Goal: Information Seeking & Learning: Learn about a topic

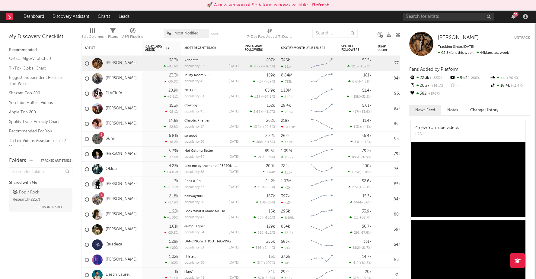
click at [321, 4] on button "Refresh" at bounding box center [321, 5] width 18 height 7
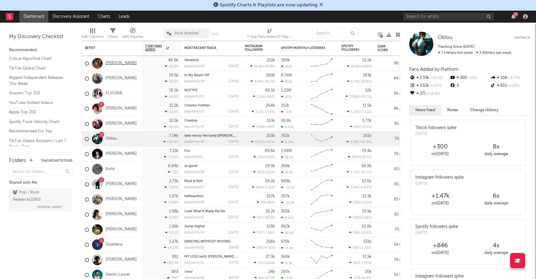
click at [117, 63] on link "[PERSON_NAME]" at bounding box center [121, 63] width 31 height 5
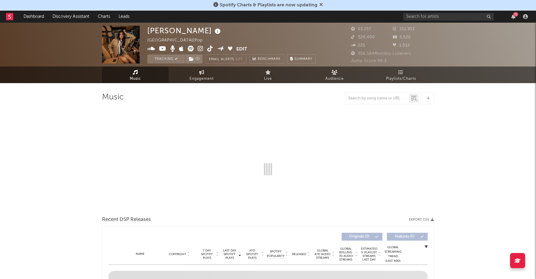
select select "6m"
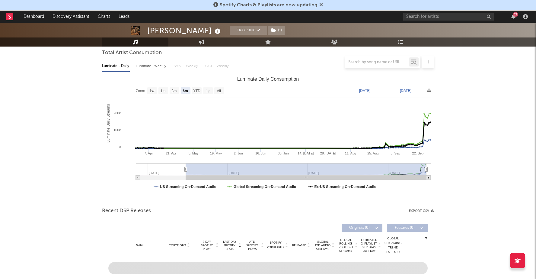
scroll to position [57, 0]
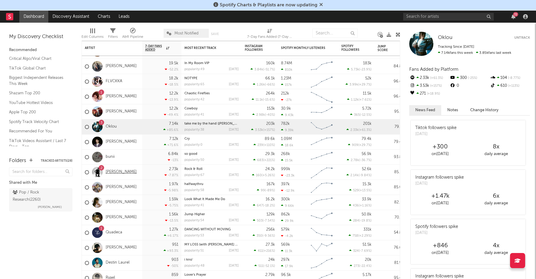
click at [122, 173] on link "[PERSON_NAME]" at bounding box center [121, 171] width 31 height 5
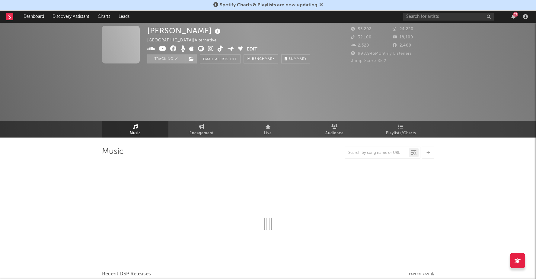
select select "6m"
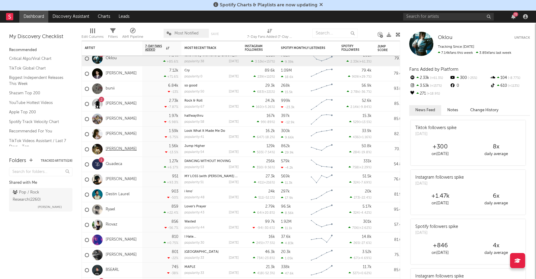
click at [113, 149] on link "[PERSON_NAME]" at bounding box center [121, 148] width 31 height 5
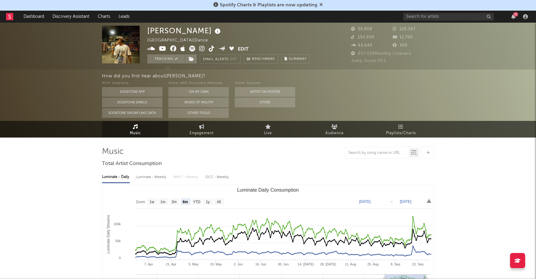
select select "6m"
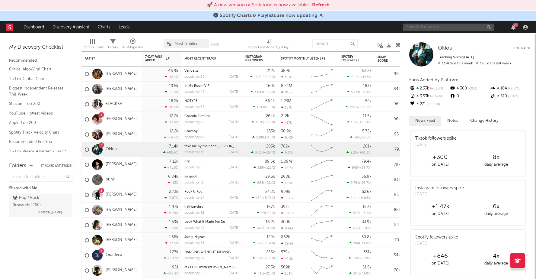
click at [451, 28] on input "text" at bounding box center [448, 28] width 91 height 8
click at [431, 27] on input "ear" at bounding box center [448, 28] width 91 height 8
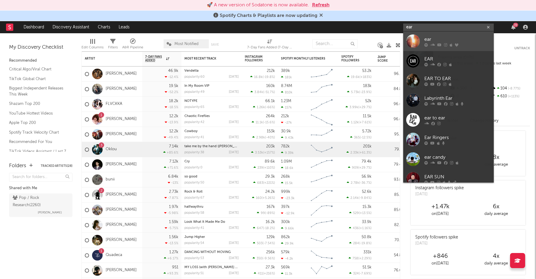
type input "ear"
click at [424, 38] on link "ear" at bounding box center [448, 41] width 91 height 20
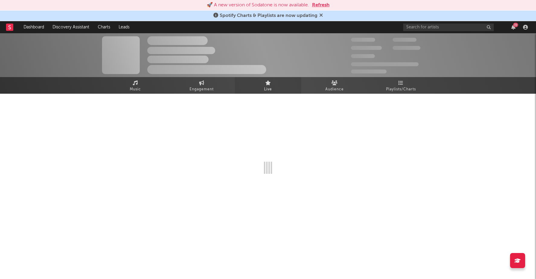
select select "1w"
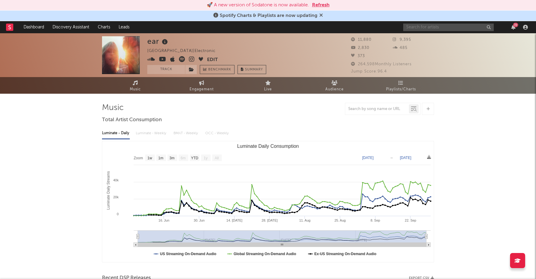
click at [417, 28] on input "text" at bounding box center [448, 28] width 91 height 8
click at [433, 24] on input "ruby waters" at bounding box center [448, 28] width 91 height 8
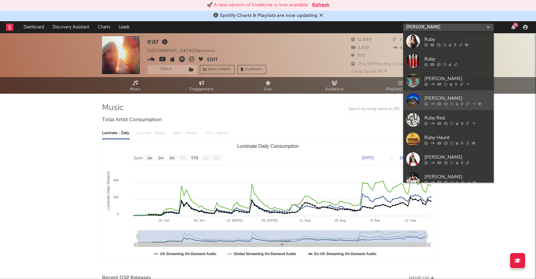
type input "ruby waters"
click at [428, 96] on div "[PERSON_NAME]" at bounding box center [457, 97] width 66 height 7
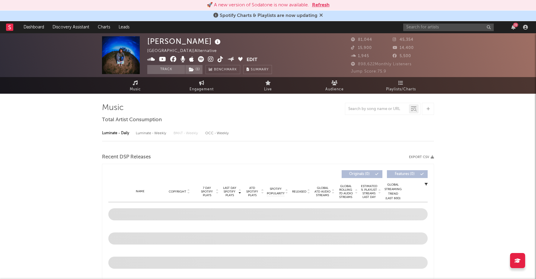
select select "6m"
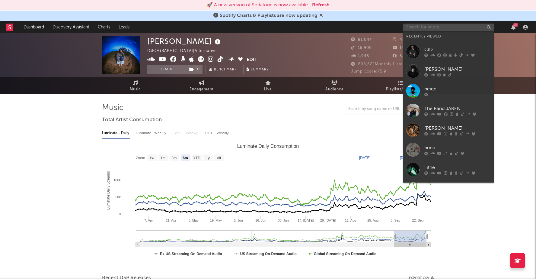
click at [430, 27] on input "text" at bounding box center [448, 28] width 91 height 8
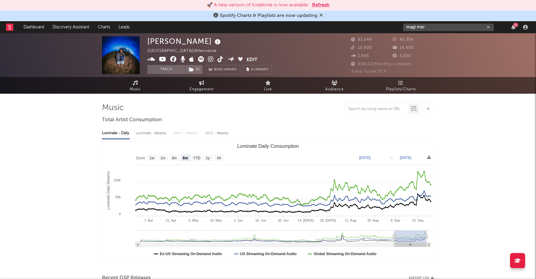
click at [439, 29] on input "magi mer" at bounding box center [448, 28] width 91 height 8
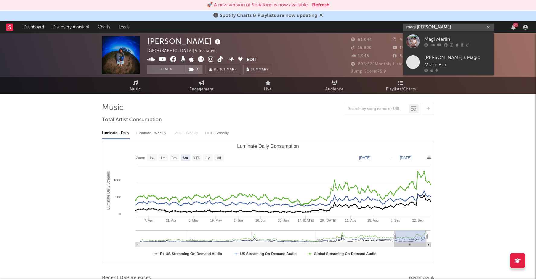
type input "magi merl"
click at [438, 42] on div "Magi Merlin" at bounding box center [457, 39] width 66 height 7
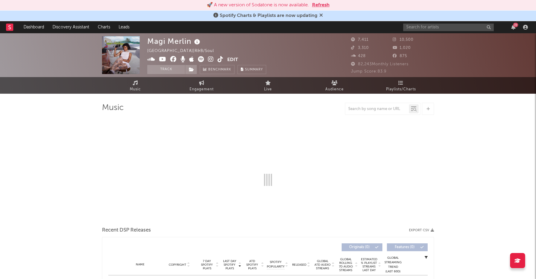
select select "6m"
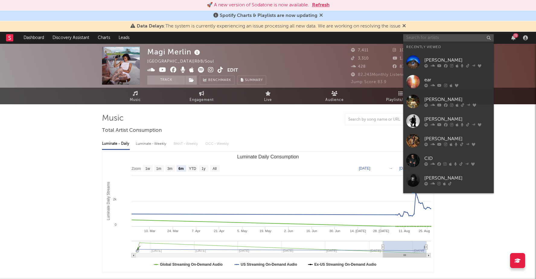
click at [433, 37] on input "text" at bounding box center [448, 38] width 91 height 8
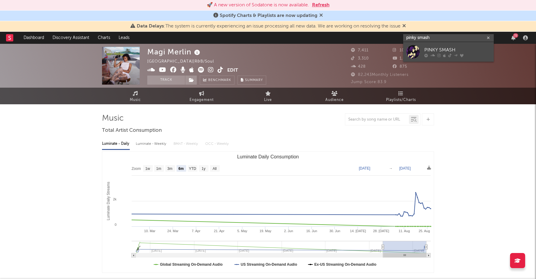
type input "pinky smash"
click at [445, 51] on div "PINKY SMASH" at bounding box center [457, 49] width 66 height 7
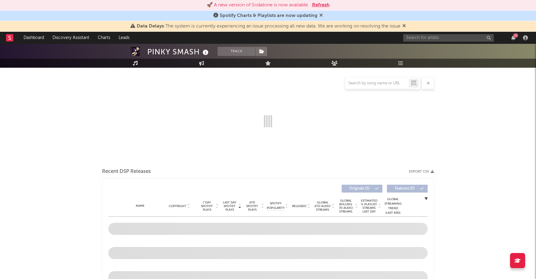
scroll to position [75, 0]
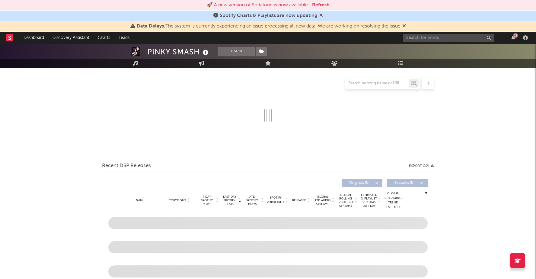
select select "6m"
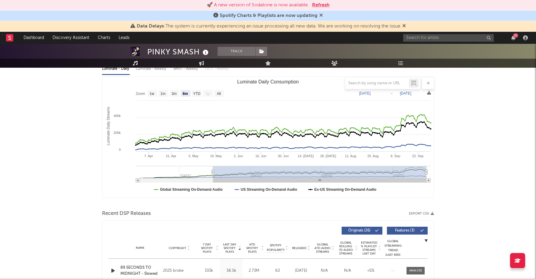
click at [428, 93] on icon at bounding box center [429, 93] width 4 height 4
click at [431, 93] on icon at bounding box center [429, 93] width 4 height 4
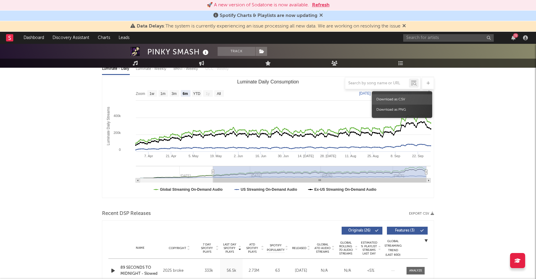
click at [412, 100] on span "Download as CSV" at bounding box center [402, 99] width 60 height 10
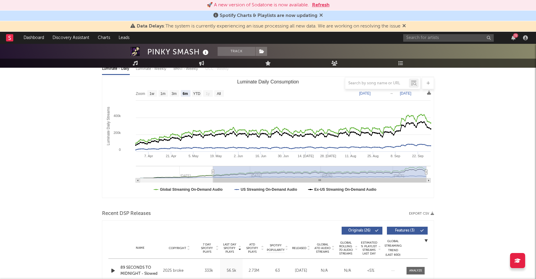
click at [428, 92] on icon at bounding box center [429, 93] width 4 height 4
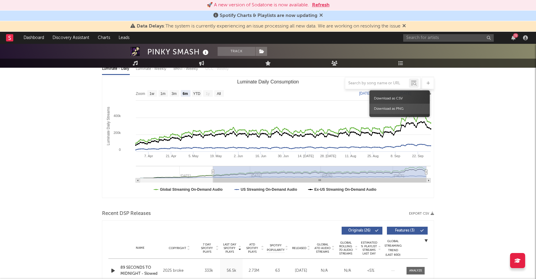
click at [407, 111] on span "Download as PNG" at bounding box center [399, 109] width 60 height 10
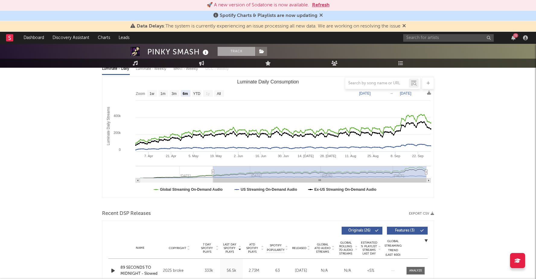
click at [235, 48] on button "Track" at bounding box center [237, 51] width 38 height 9
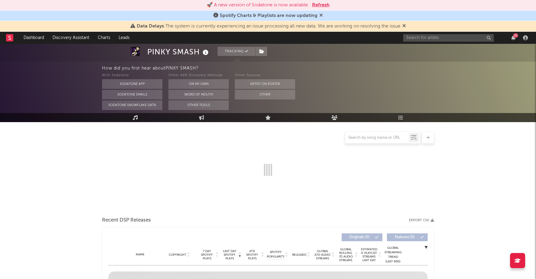
scroll to position [129, 0]
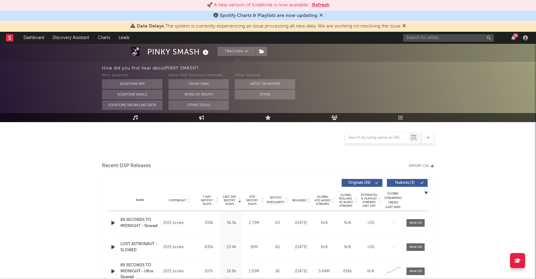
select select "6m"
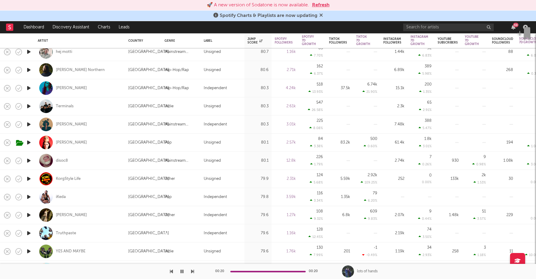
click at [27, 158] on icon "button" at bounding box center [29, 161] width 6 height 8
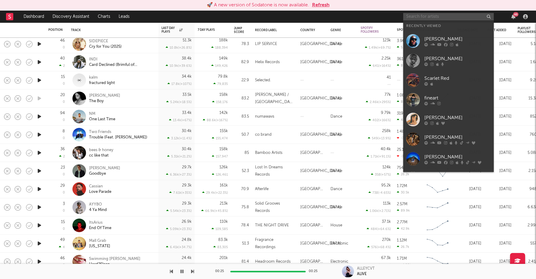
click at [445, 18] on input "text" at bounding box center [448, 17] width 91 height 8
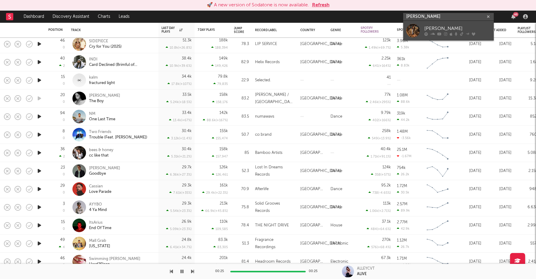
type input "izzy esco"
click at [428, 27] on div "[PERSON_NAME]" at bounding box center [457, 28] width 66 height 7
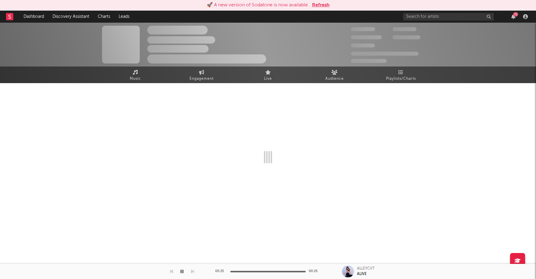
select select "6m"
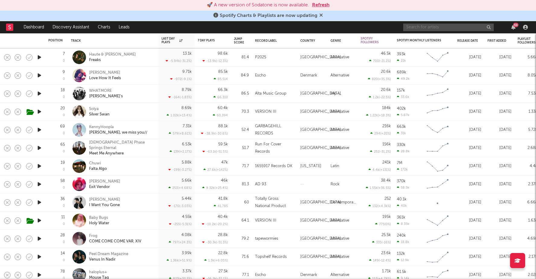
click at [451, 27] on input "text" at bounding box center [448, 28] width 91 height 8
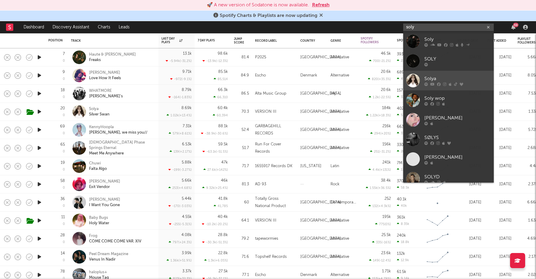
type input "soly"
click at [436, 76] on div "Solya" at bounding box center [457, 78] width 66 height 7
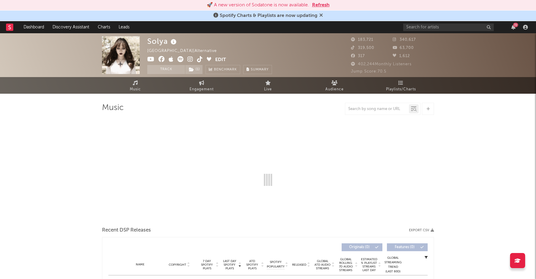
select select "6m"
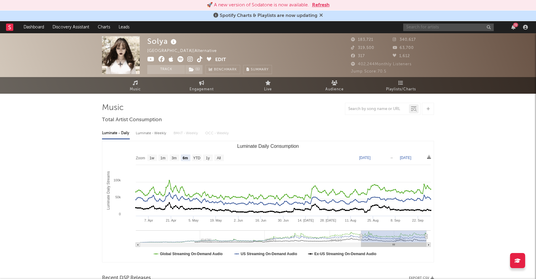
click at [418, 28] on input "text" at bounding box center [448, 28] width 91 height 8
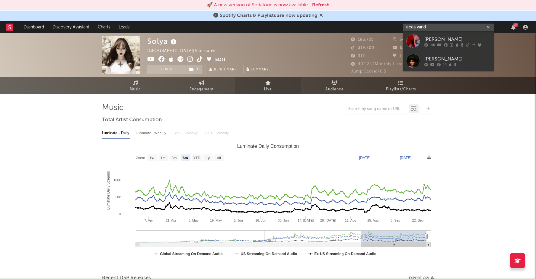
type input "ecca vand"
click at [439, 36] on div "[PERSON_NAME]" at bounding box center [457, 39] width 66 height 7
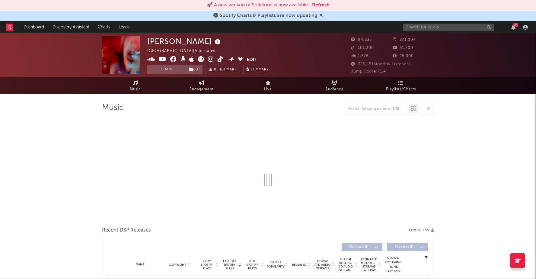
select select "6m"
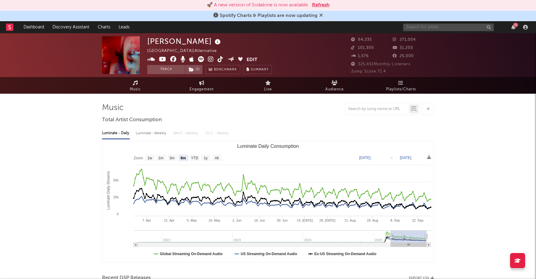
click at [428, 26] on input "text" at bounding box center [448, 28] width 91 height 8
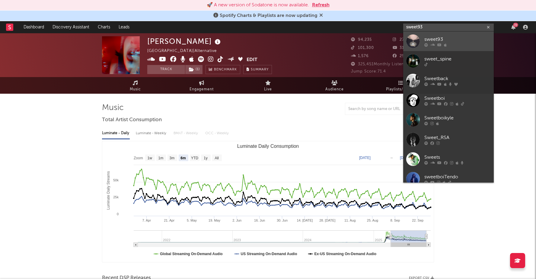
type input "sweet93"
click at [447, 39] on div "sweet93" at bounding box center [457, 39] width 66 height 7
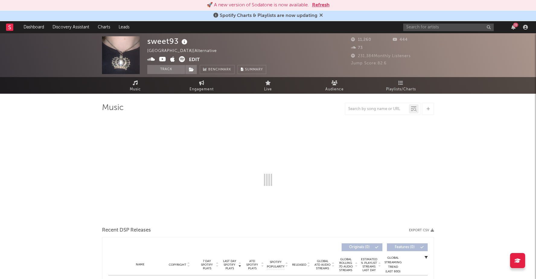
select select "6m"
